Goal: Information Seeking & Learning: Learn about a topic

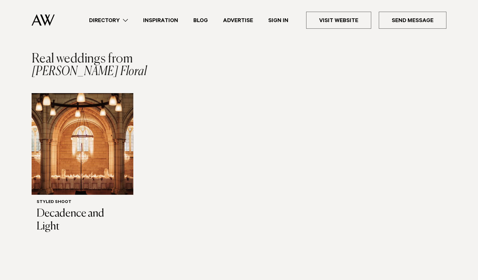
scroll to position [578, 0]
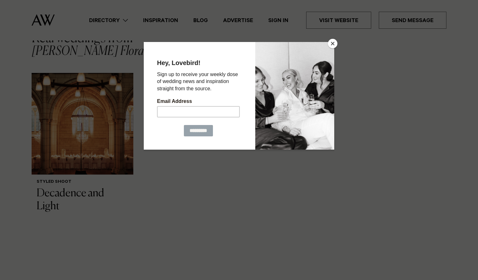
click at [332, 45] on button "Close" at bounding box center [332, 43] width 9 height 9
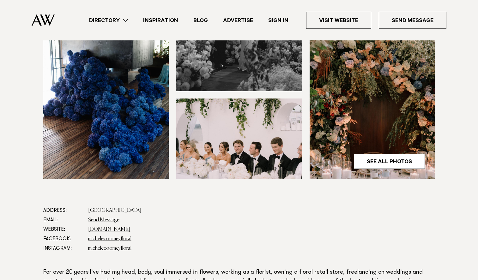
scroll to position [192, 0]
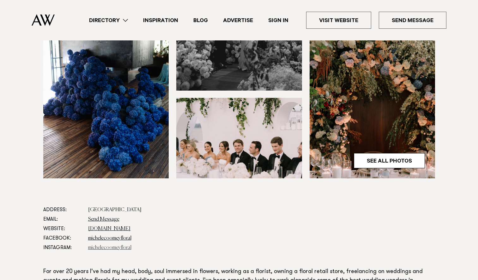
click at [101, 247] on link "michelecoomeyfloral" at bounding box center [109, 248] width 43 height 5
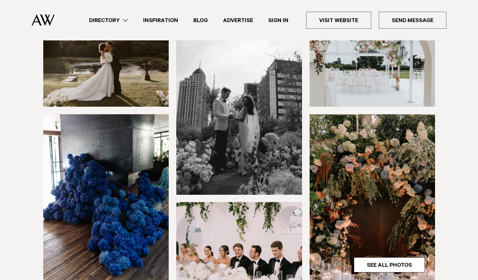
scroll to position [111, 0]
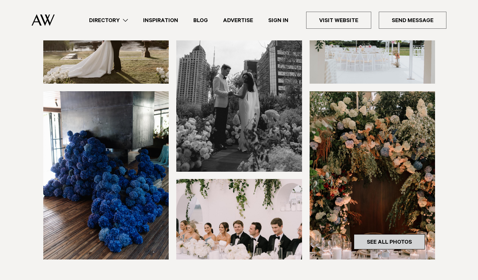
click at [372, 244] on link "See All Photos" at bounding box center [389, 242] width 71 height 15
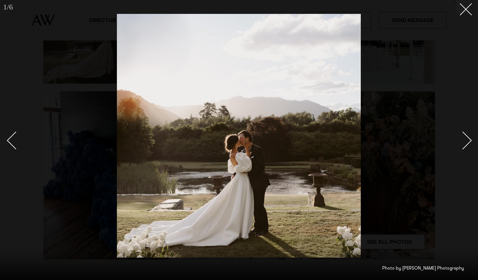
click at [467, 142] on div "Next slide" at bounding box center [463, 141] width 18 height 18
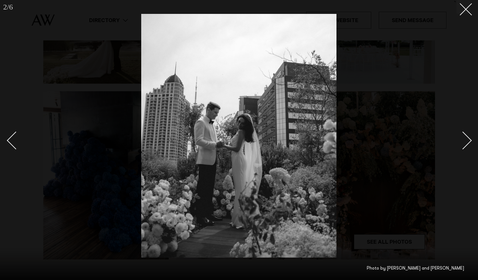
click at [467, 142] on div "Next slide" at bounding box center [463, 141] width 18 height 18
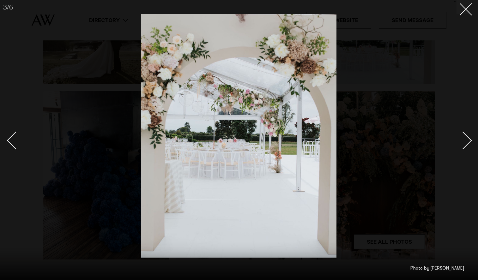
click at [467, 142] on div "Next slide" at bounding box center [463, 141] width 18 height 18
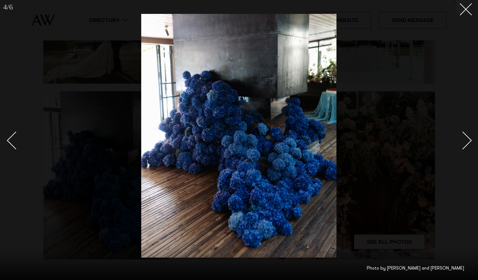
click at [467, 142] on div "Next slide" at bounding box center [463, 141] width 18 height 18
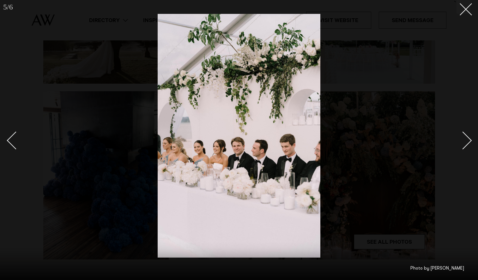
click at [467, 142] on div "Next slide" at bounding box center [463, 141] width 18 height 18
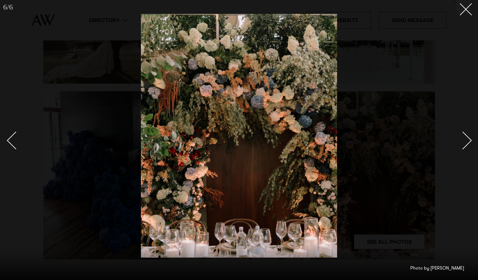
click at [467, 142] on div "Next slide" at bounding box center [463, 141] width 18 height 18
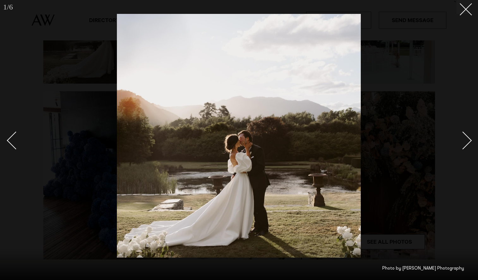
click at [467, 142] on div "Next slide" at bounding box center [463, 141] width 18 height 18
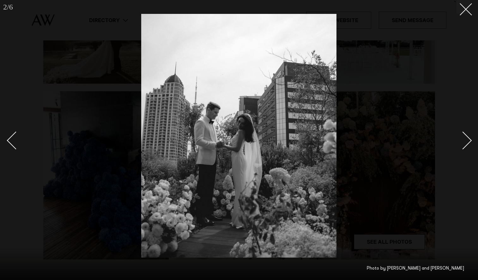
click at [467, 142] on div "Next slide" at bounding box center [463, 141] width 18 height 18
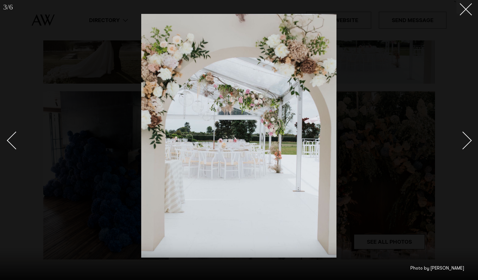
click at [467, 142] on div "Next slide" at bounding box center [463, 141] width 18 height 18
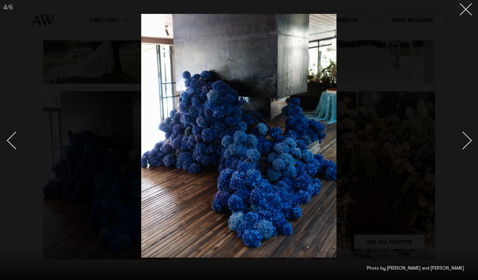
click at [467, 142] on div "Next slide" at bounding box center [463, 141] width 18 height 18
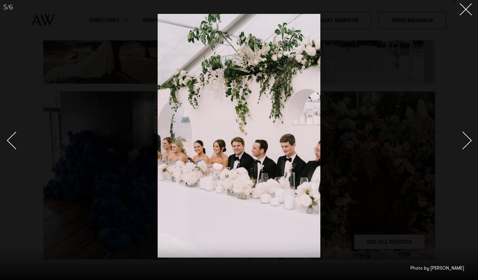
click at [467, 142] on div "Next slide" at bounding box center [463, 141] width 18 height 18
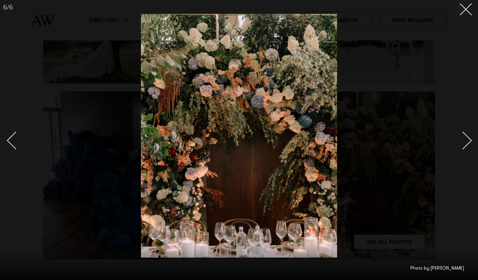
click at [467, 142] on div "Next slide" at bounding box center [463, 141] width 18 height 18
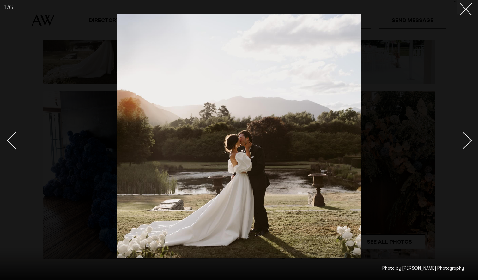
click at [467, 142] on div "Next slide" at bounding box center [463, 141] width 18 height 18
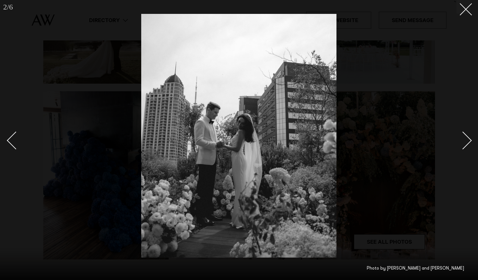
click at [467, 142] on div "Next slide" at bounding box center [463, 141] width 18 height 18
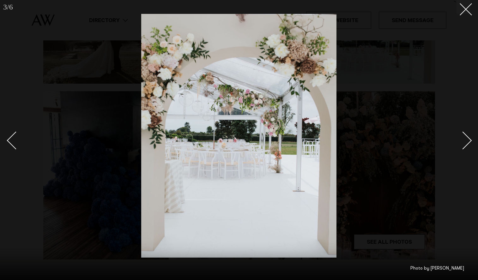
click at [467, 142] on div "Next slide" at bounding box center [463, 141] width 18 height 18
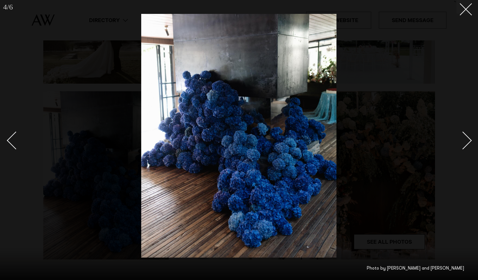
click at [467, 142] on div "Next slide" at bounding box center [463, 141] width 18 height 18
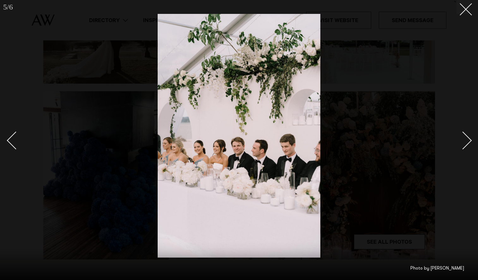
click at [467, 142] on div "Next slide" at bounding box center [463, 141] width 18 height 18
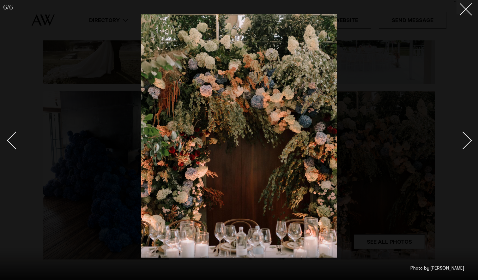
click at [467, 142] on div "Next slide" at bounding box center [463, 141] width 18 height 18
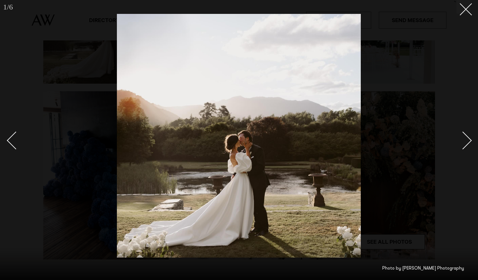
click at [467, 142] on div "Next slide" at bounding box center [463, 141] width 18 height 18
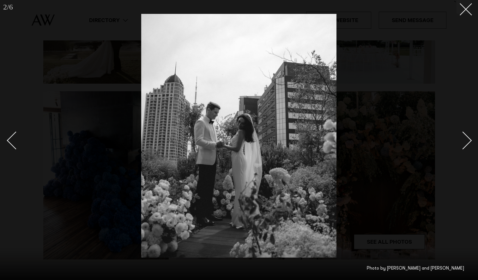
click at [467, 142] on div "Next slide" at bounding box center [463, 141] width 18 height 18
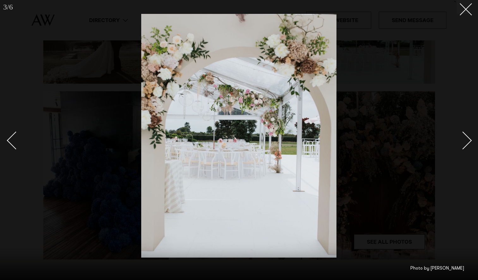
click at [467, 142] on div "Next slide" at bounding box center [463, 141] width 18 height 18
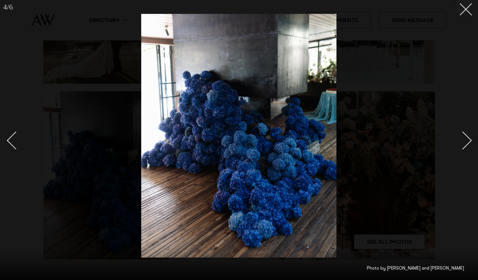
click at [467, 142] on div "Next slide" at bounding box center [463, 141] width 18 height 18
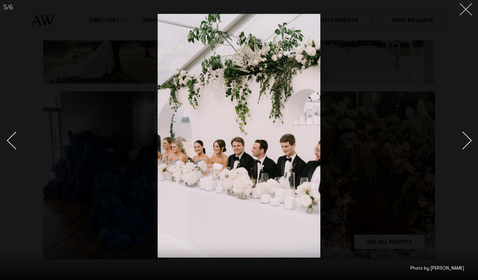
click at [460, 7] on icon at bounding box center [464, 7] width 8 height 8
